Goal: Transaction & Acquisition: Register for event/course

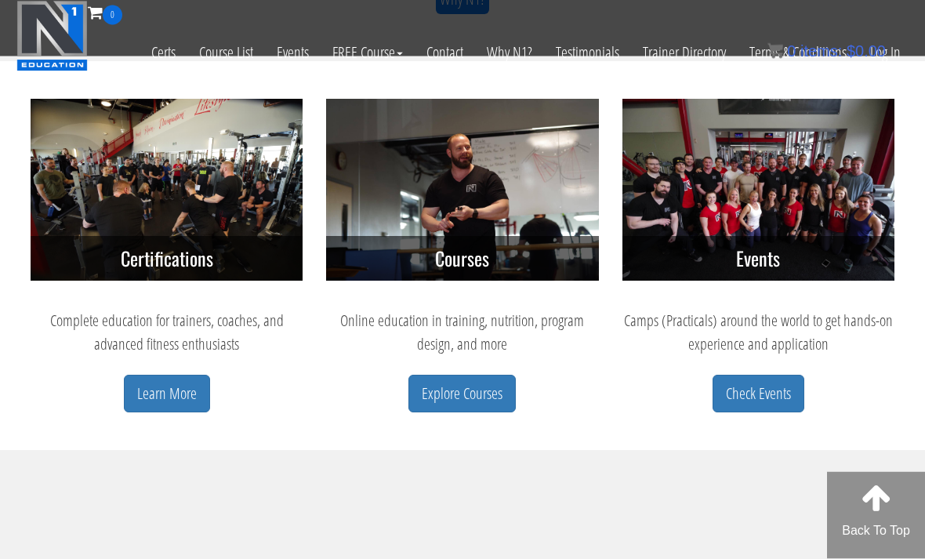
scroll to position [654, 0]
click at [471, 394] on link "Explore Courses" at bounding box center [461, 394] width 107 height 38
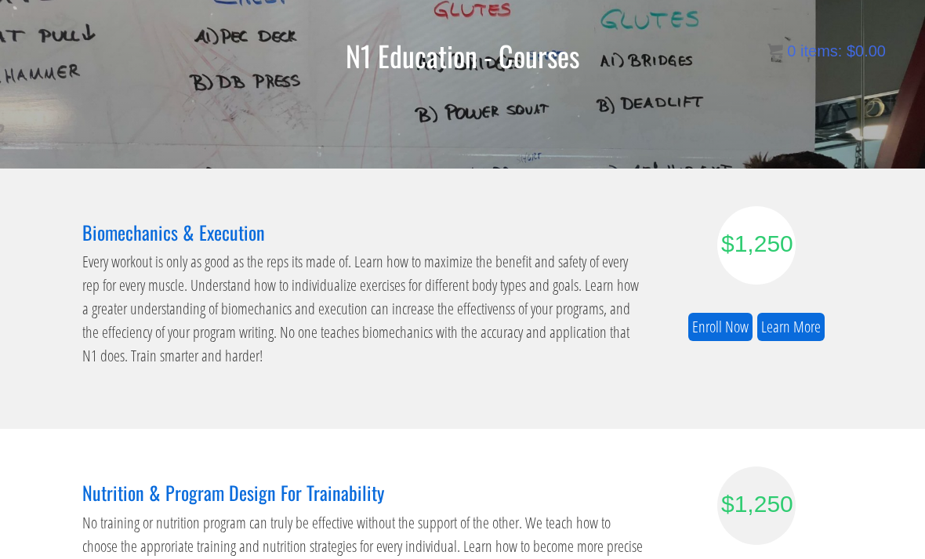
scroll to position [139, 0]
click at [723, 321] on link "Enroll Now" at bounding box center [720, 327] width 64 height 29
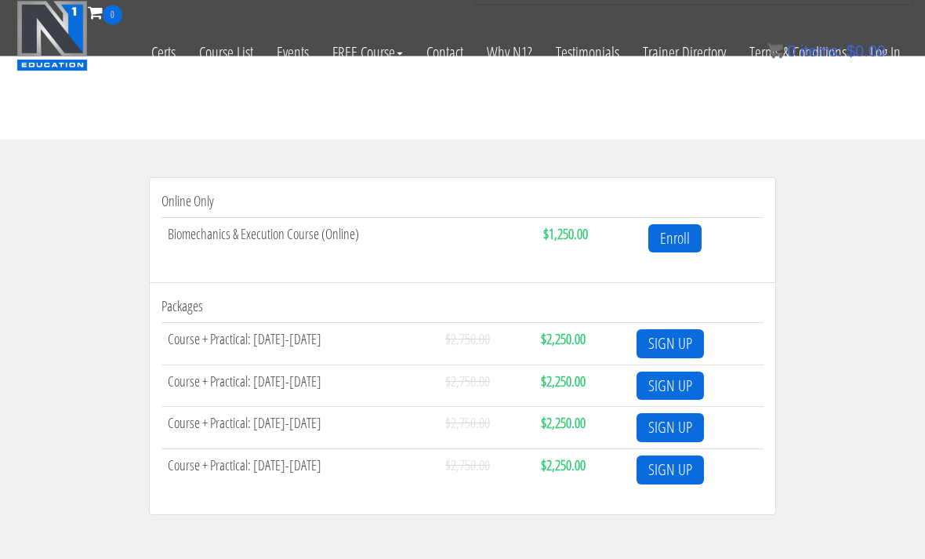
scroll to position [444, 0]
click at [676, 237] on link "Enroll" at bounding box center [674, 239] width 53 height 29
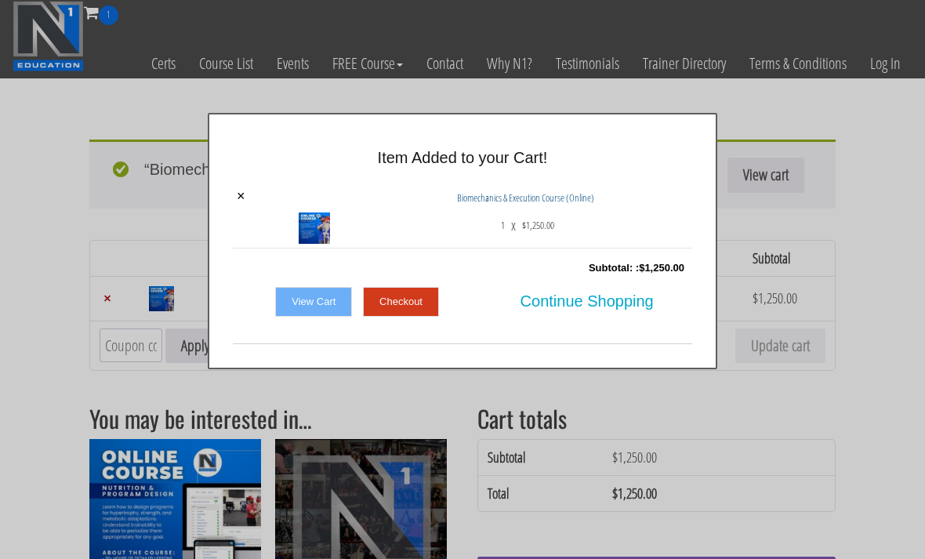
click at [886, 241] on div "× Item Added to your Cart! × Biomechanics & Execution Course (Online) 1 x $ 1,2…" at bounding box center [462, 241] width 925 height 256
click at [313, 305] on link "View Cart" at bounding box center [313, 302] width 77 height 30
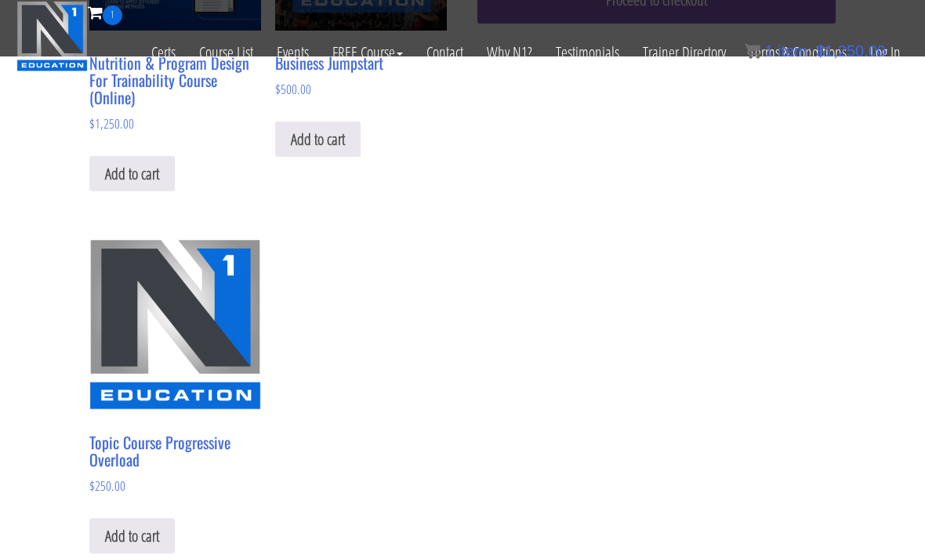
scroll to position [381, 0]
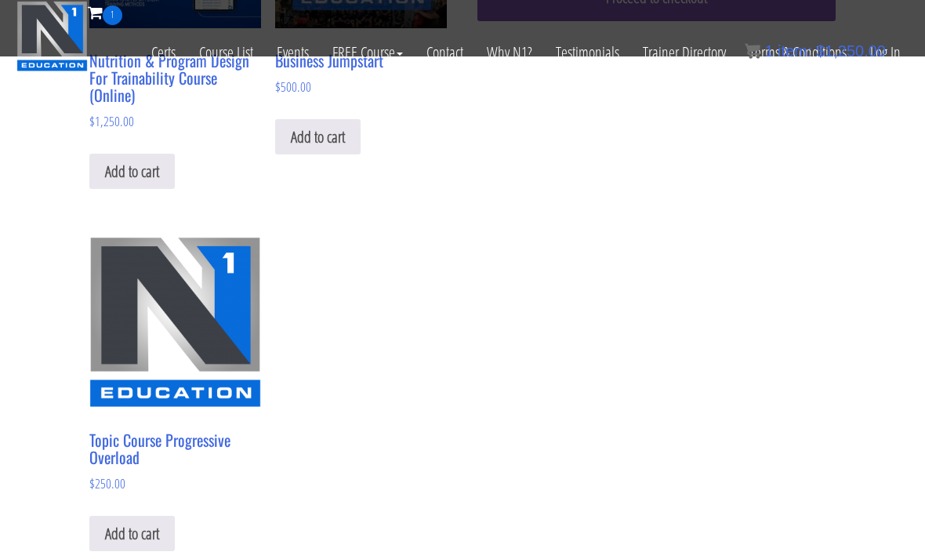
click at [205, 440] on h2 "Topic Course Progressive Overload" at bounding box center [175, 448] width 172 height 50
